Goal: Transaction & Acquisition: Purchase product/service

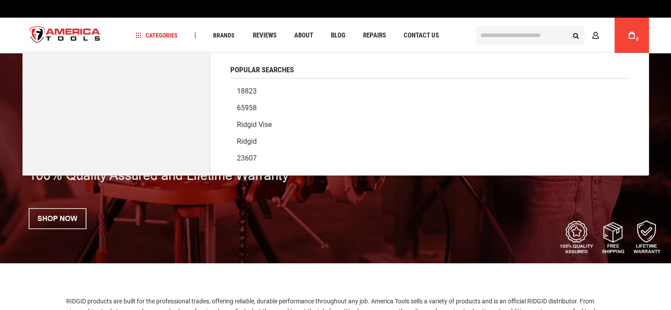
click at [507, 38] on input "text" at bounding box center [531, 35] width 108 height 19
paste input "**********"
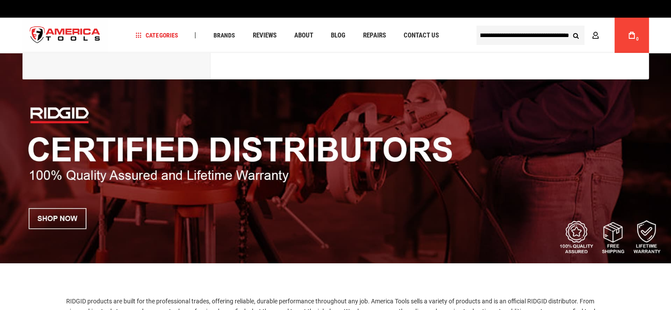
type input "**********"
click at [568, 27] on button "Search" at bounding box center [576, 35] width 17 height 17
